Goal: Information Seeking & Learning: Learn about a topic

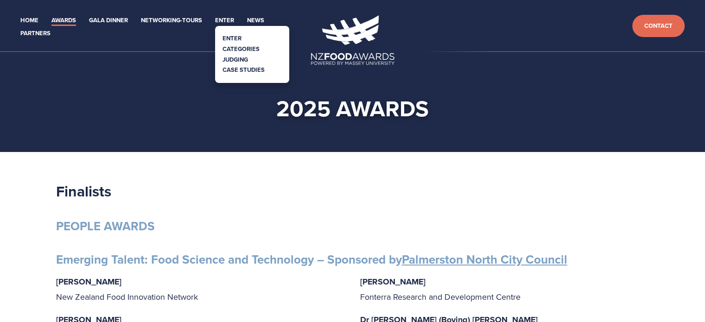
click at [244, 48] on link "Categories" at bounding box center [241, 49] width 37 height 9
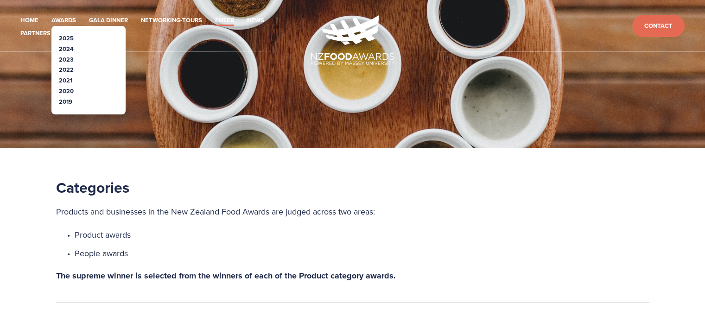
click at [65, 38] on link "2025" at bounding box center [66, 38] width 15 height 9
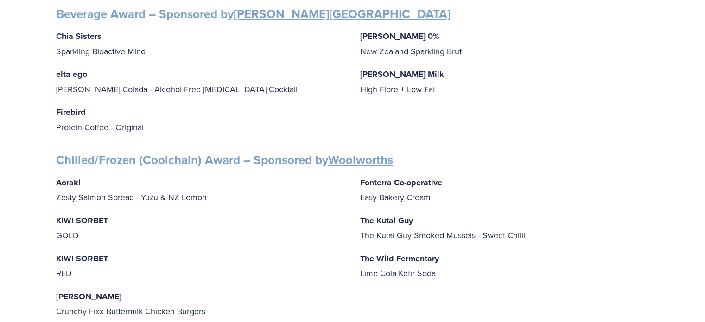
scroll to position [649, 0]
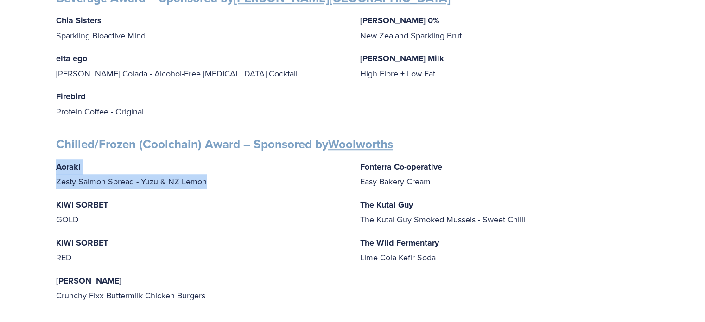
drag, startPoint x: 210, startPoint y: 177, endPoint x: 50, endPoint y: 159, distance: 161.0
click at [50, 159] on div "Finalists PEOPLE AWARDS Emerging Talent: Food Science and Technology – Sponsore…" at bounding box center [352, 308] width 609 height 1551
copy p "Aoraki Zesty Salmon Spread - Yuzu & NZ Lemon"
